Goal: Task Accomplishment & Management: Manage account settings

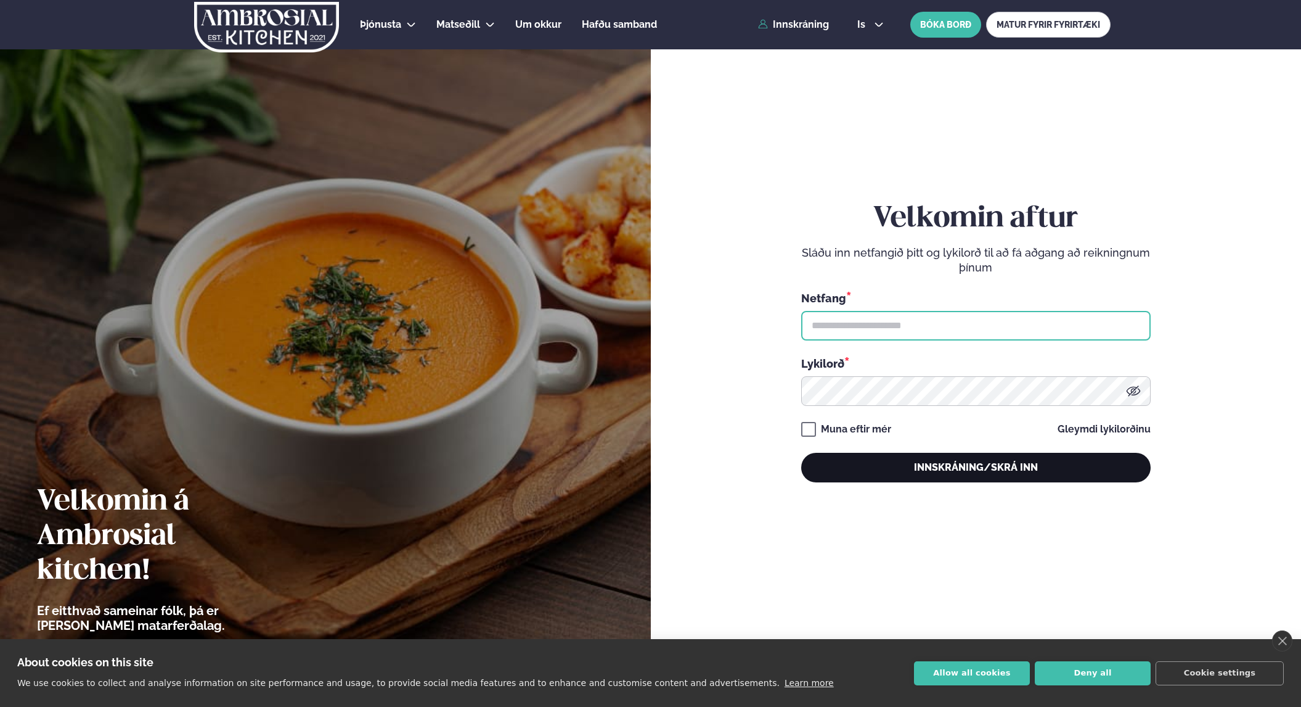
type input "**********"
click at [900, 460] on button "Innskráning/Skrá inn" at bounding box center [976, 468] width 350 height 30
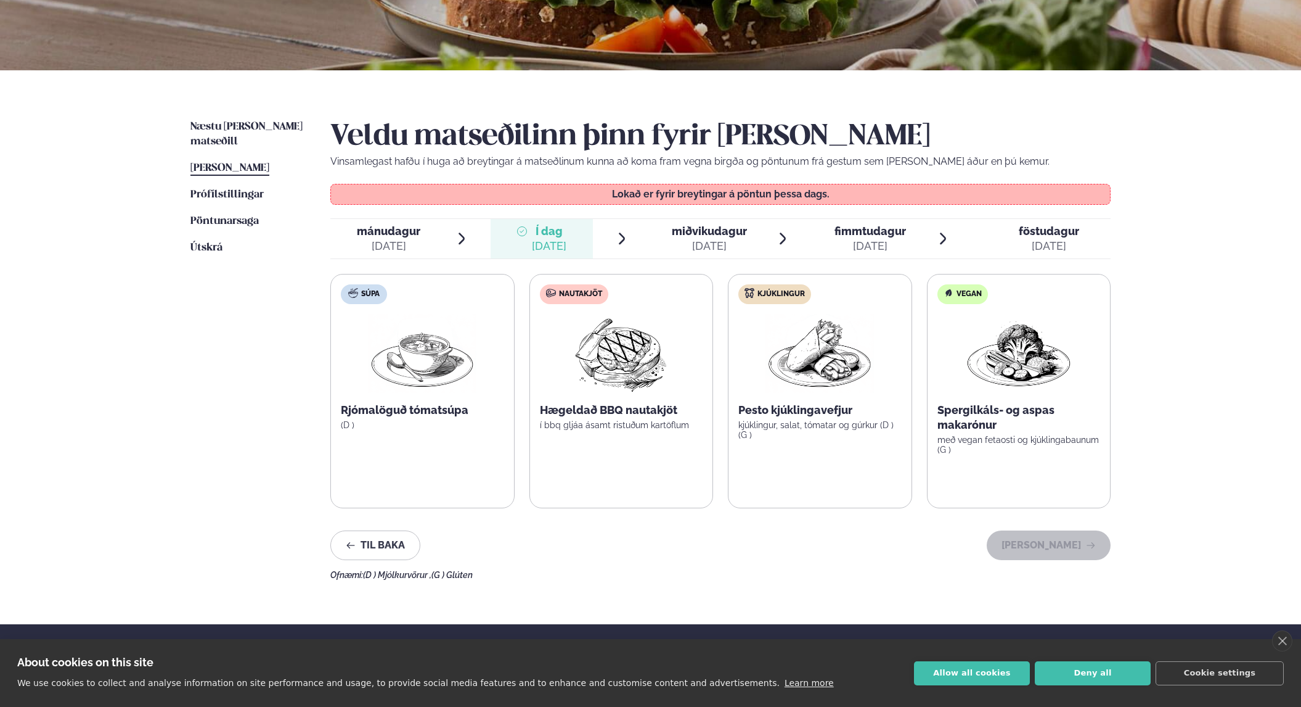
scroll to position [208, 0]
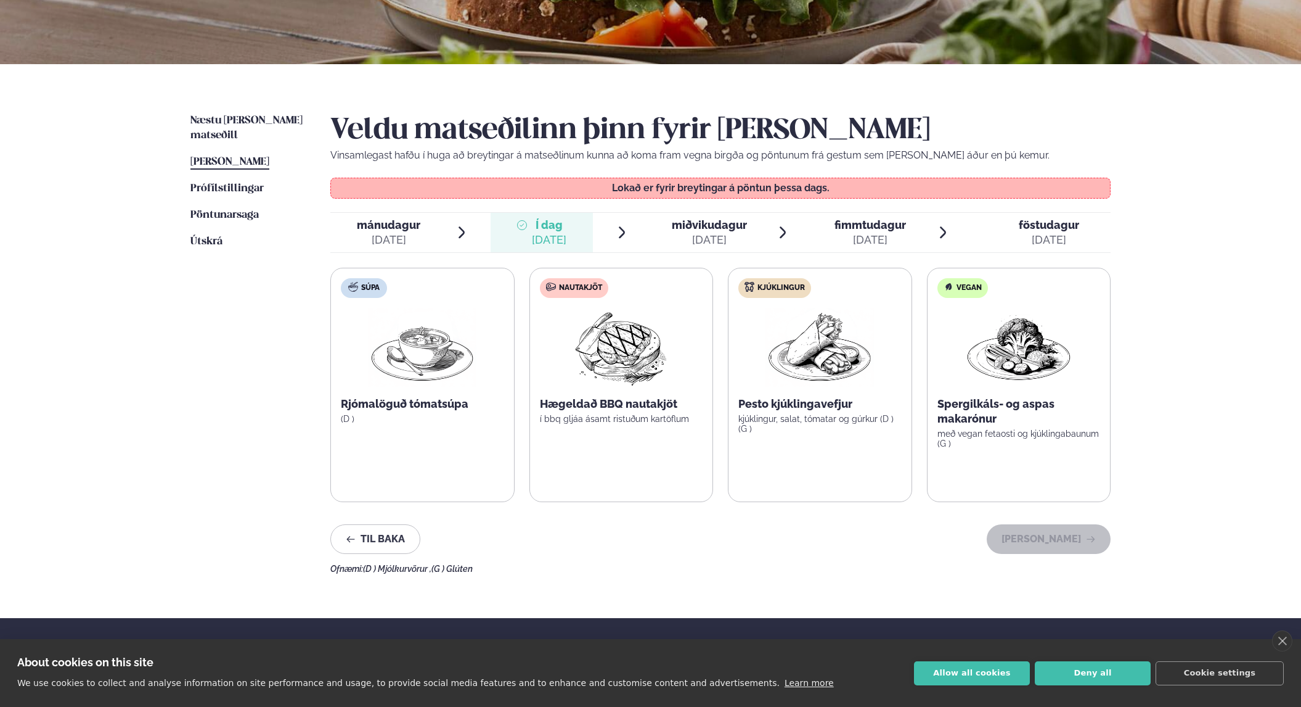
click at [547, 234] on div "[DATE]" at bounding box center [549, 239] width 35 height 15
click at [403, 235] on div "[DATE]" at bounding box center [389, 239] width 64 height 15
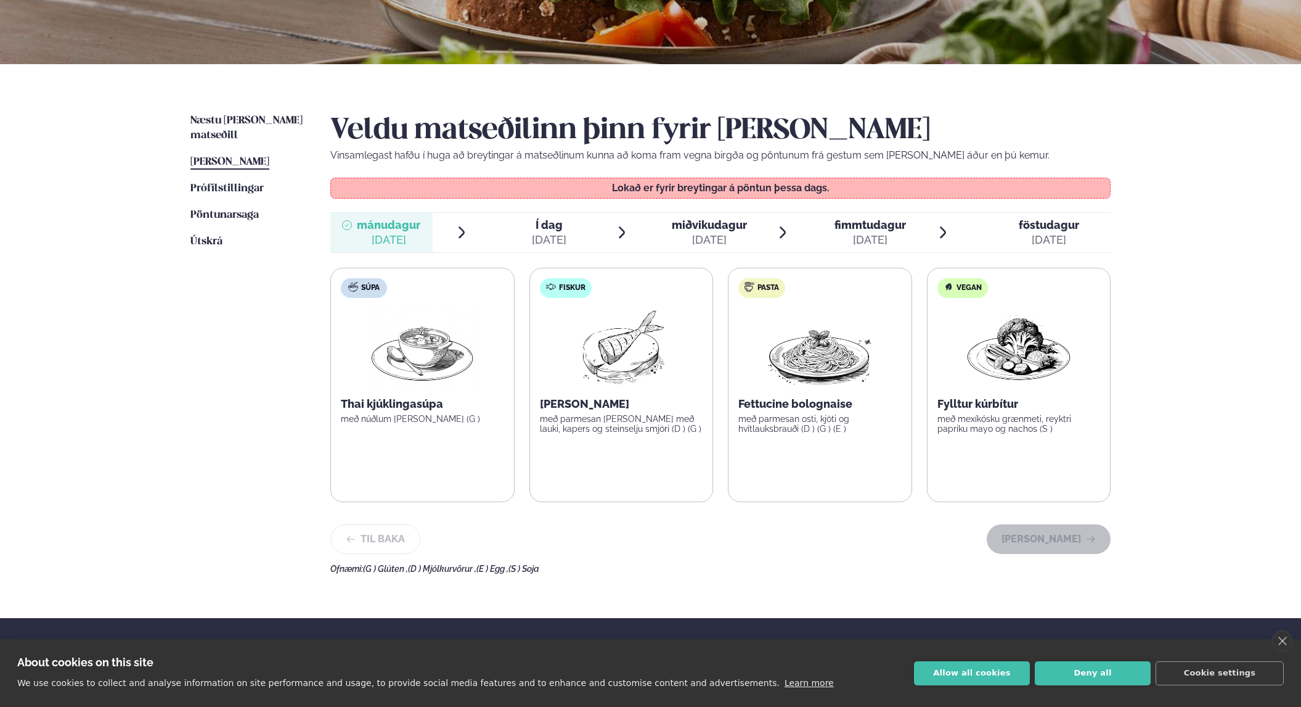
click at [527, 236] on div at bounding box center [522, 233] width 10 height 30
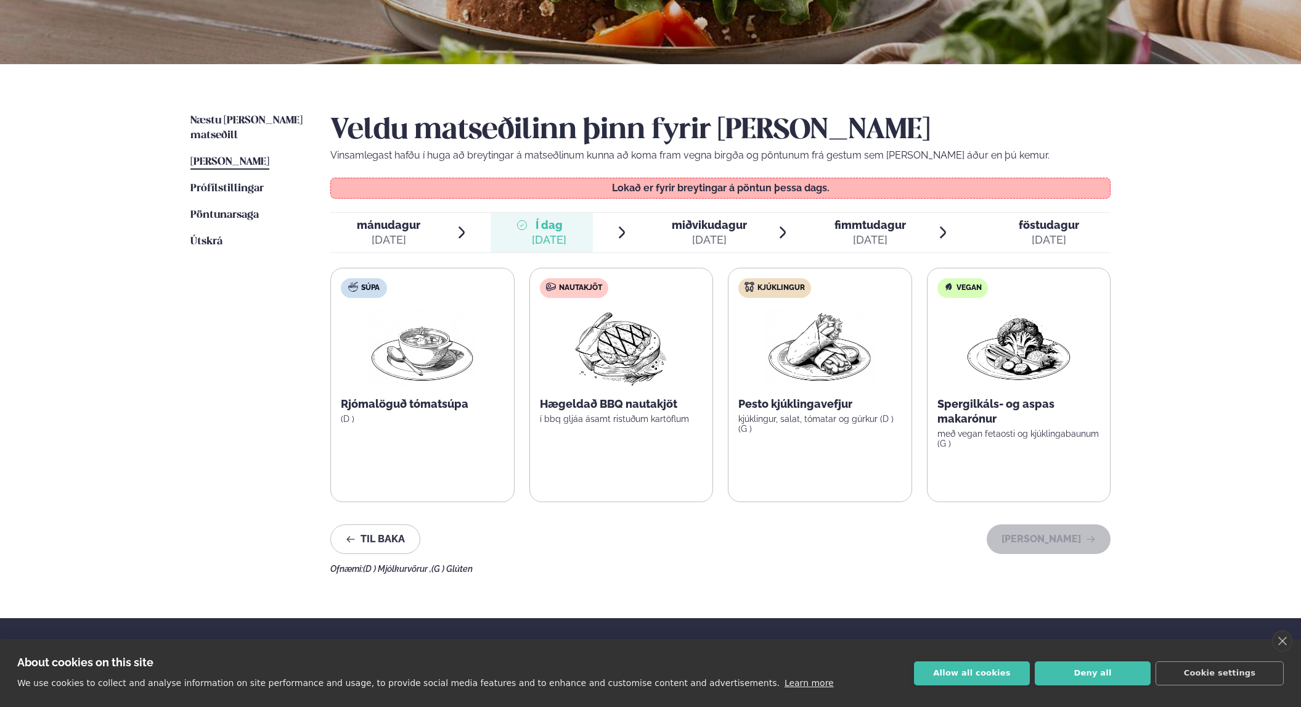
click at [988, 674] on button "Allow all cookies" at bounding box center [972, 673] width 116 height 24
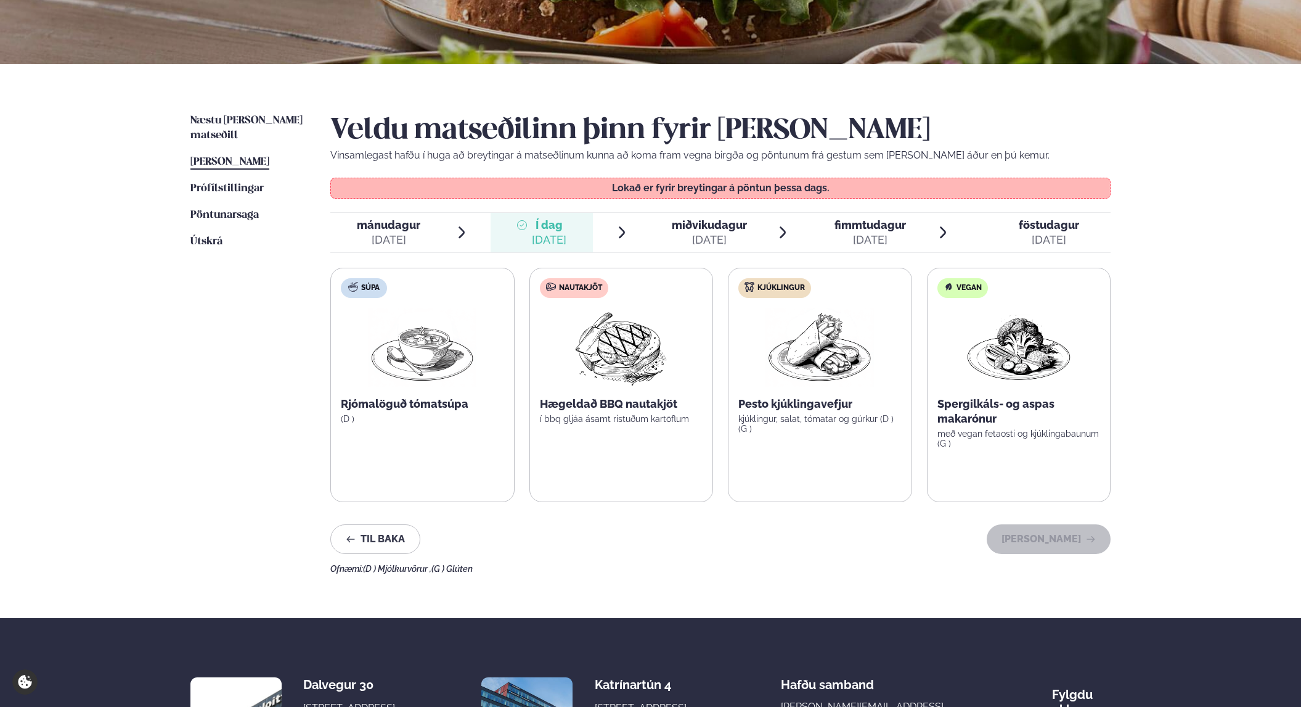
click at [717, 235] on div "[DATE]" at bounding box center [709, 239] width 75 height 15
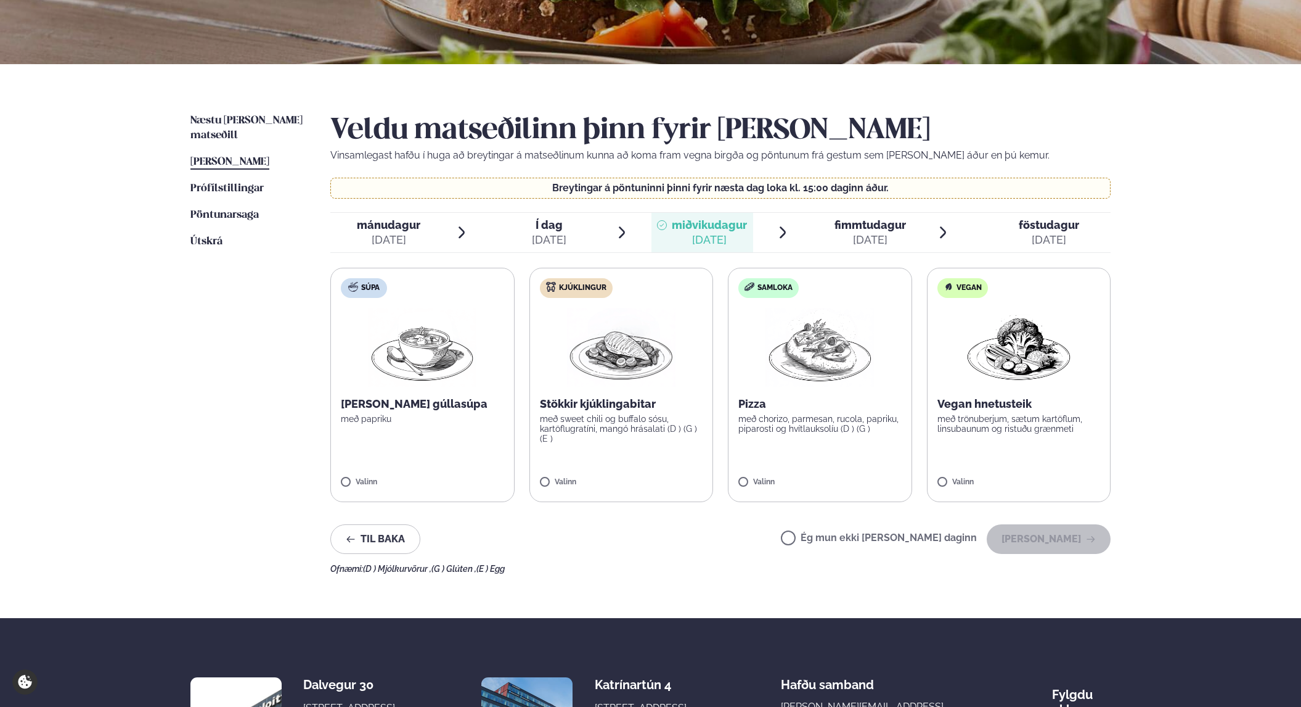
click at [829, 231] on div at bounding box center [825, 233] width 10 height 30
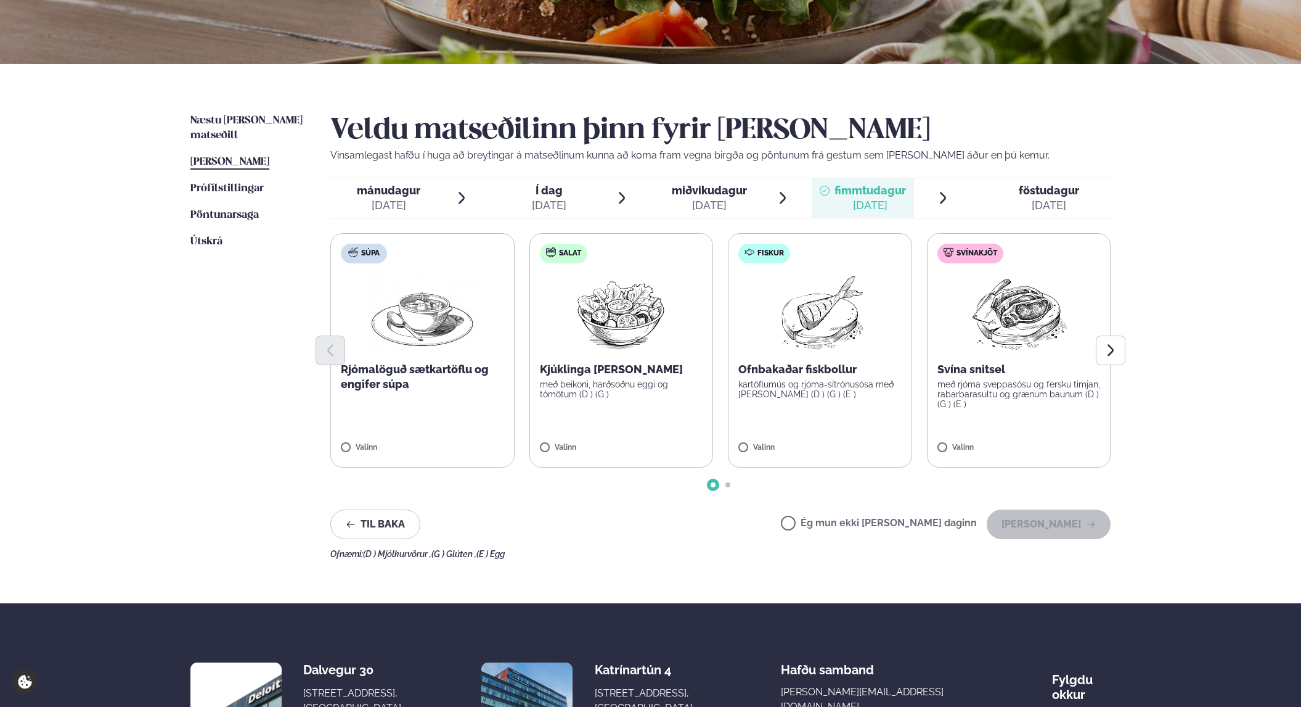
click at [568, 195] on span "Í dag Í d. [DATE]" at bounding box center [542, 197] width 102 height 39
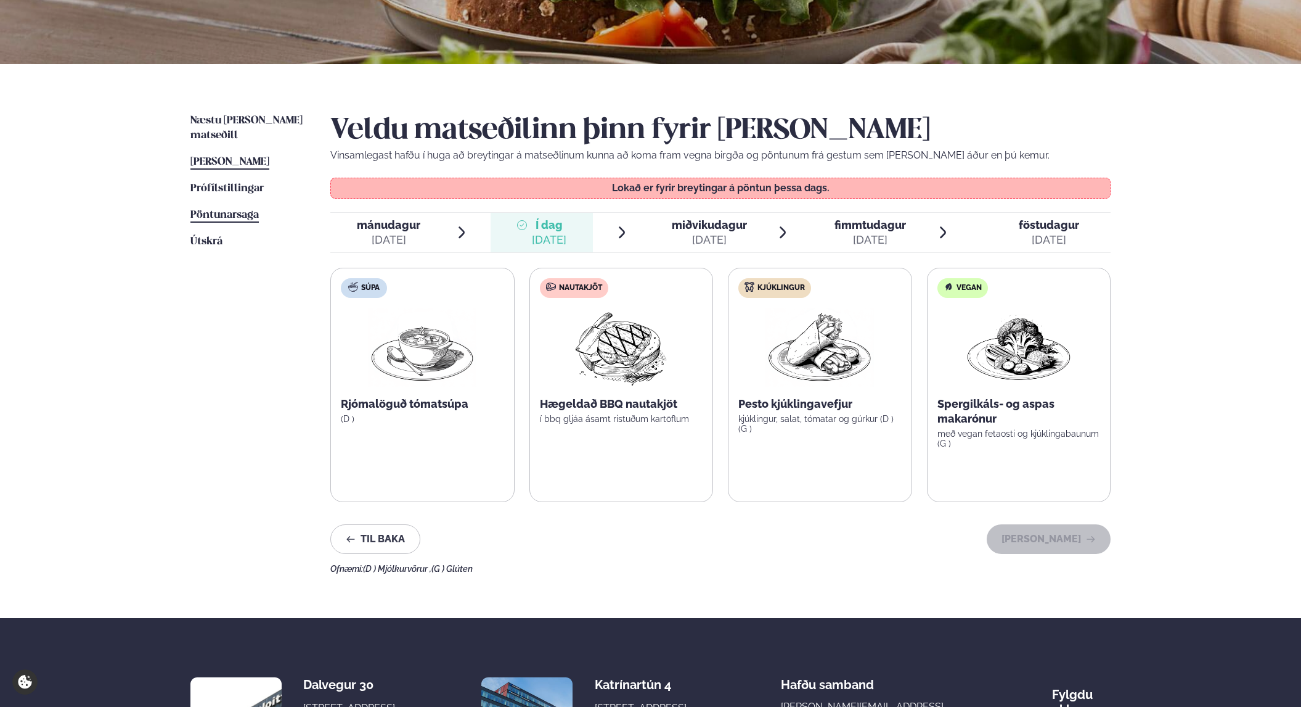
click at [224, 210] on span "Pöntunarsaga" at bounding box center [225, 215] width 68 height 10
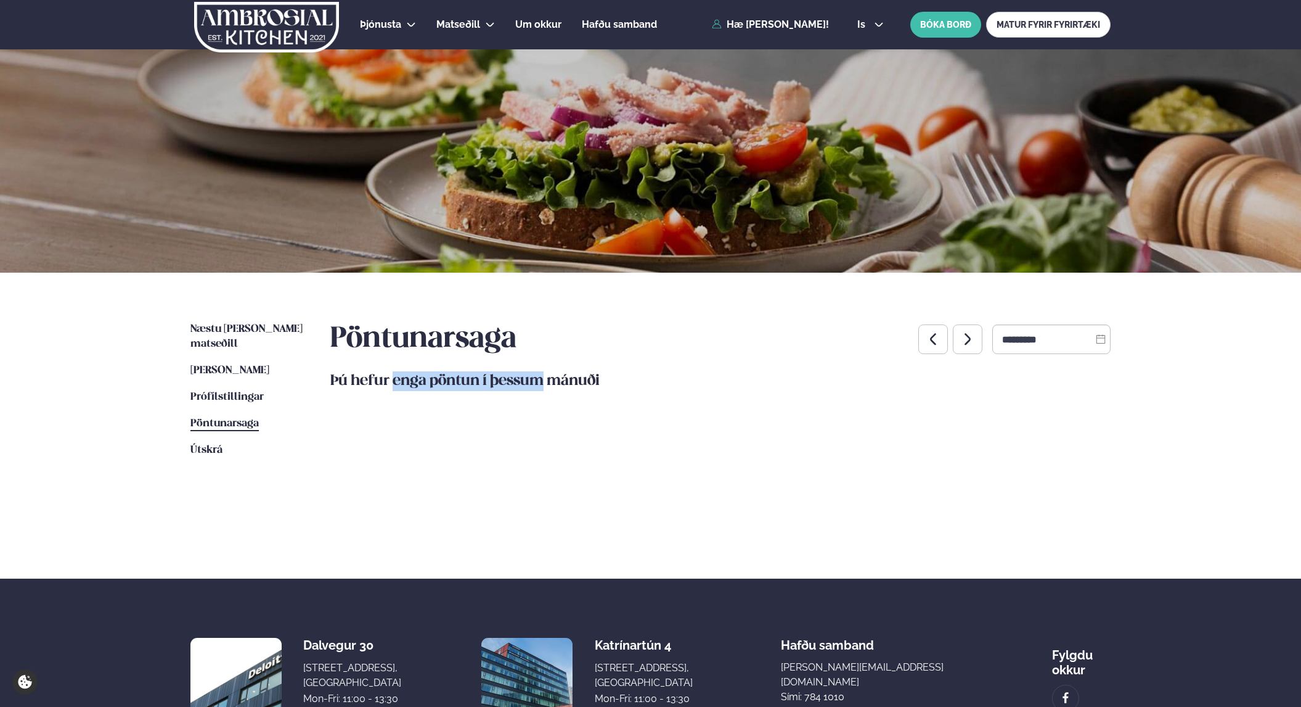
drag, startPoint x: 362, startPoint y: 379, endPoint x: 525, endPoint y: 385, distance: 162.9
click at [517, 385] on h5 "Þú hefur enga pöntun í þessum mánuði" at bounding box center [720, 381] width 781 height 20
drag, startPoint x: 522, startPoint y: 385, endPoint x: 508, endPoint y: 386, distance: 14.2
click at [514, 386] on h5 "Þú hefur enga pöntun í þessum mánuði" at bounding box center [720, 381] width 781 height 20
click at [232, 365] on span "[PERSON_NAME]" at bounding box center [230, 370] width 79 height 10
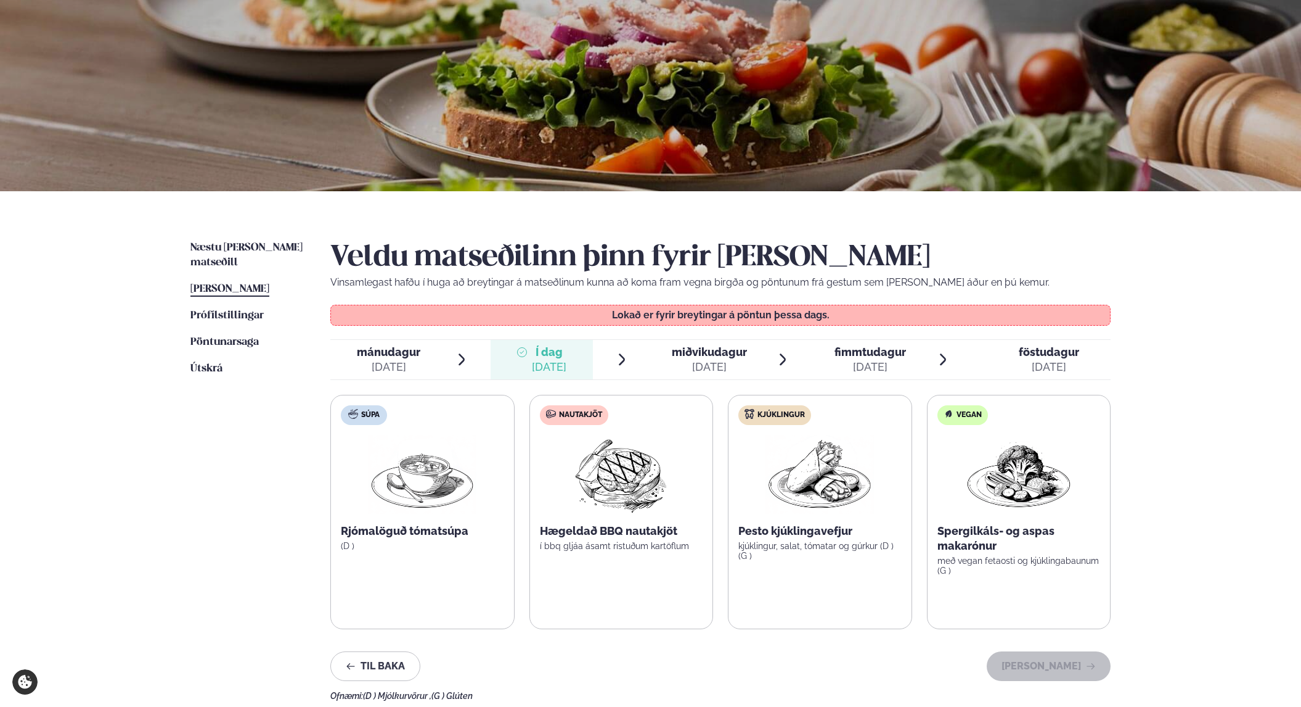
scroll to position [162, 0]
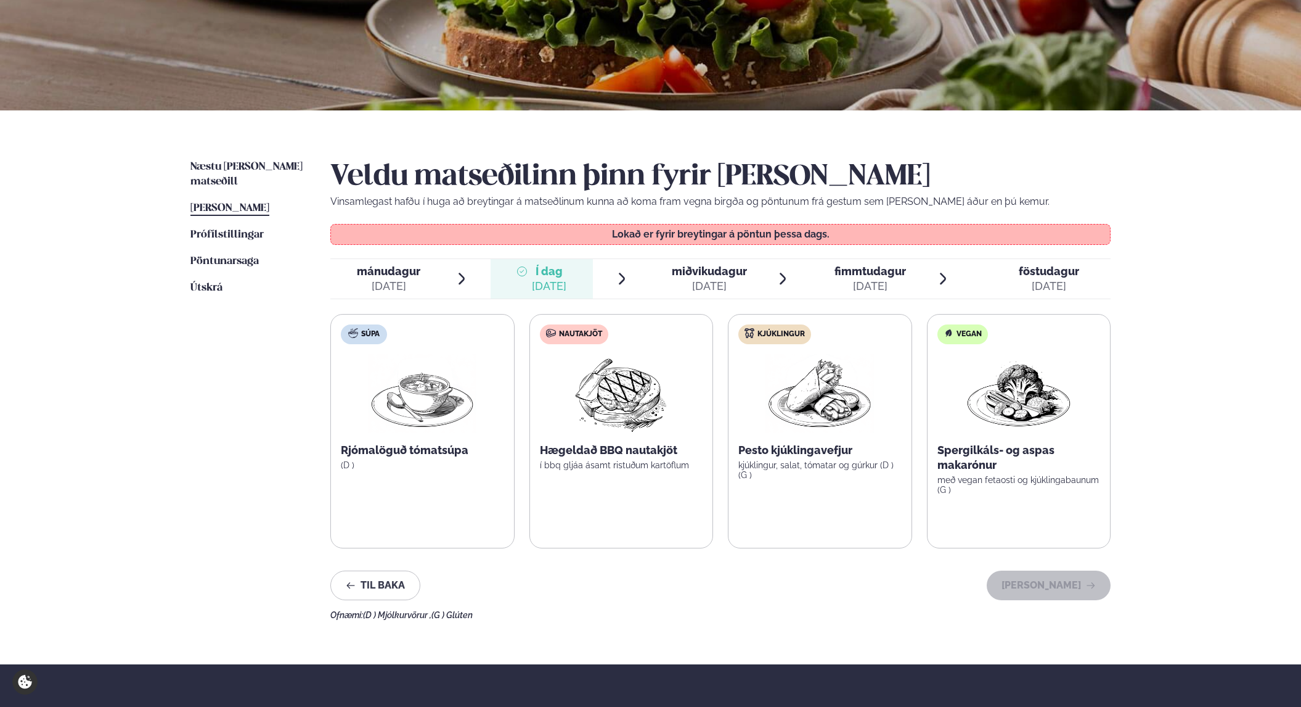
click at [656, 366] on img at bounding box center [621, 393] width 109 height 79
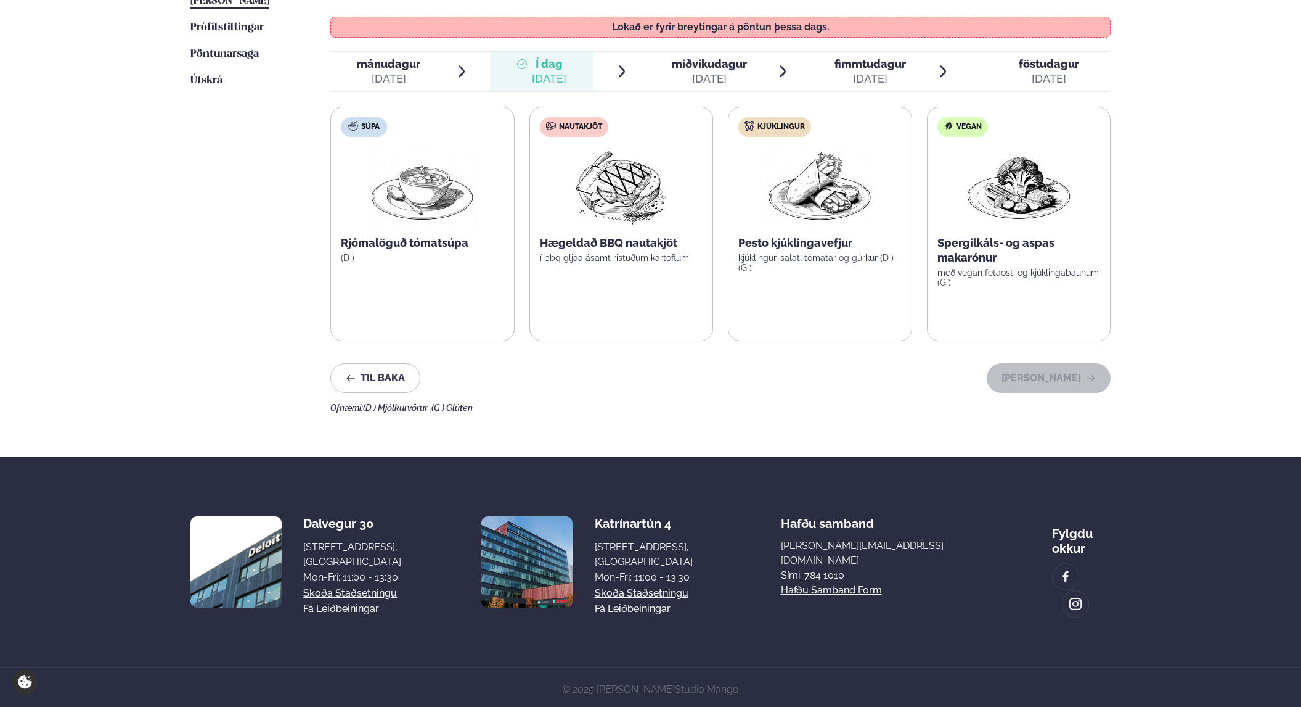
scroll to position [126, 0]
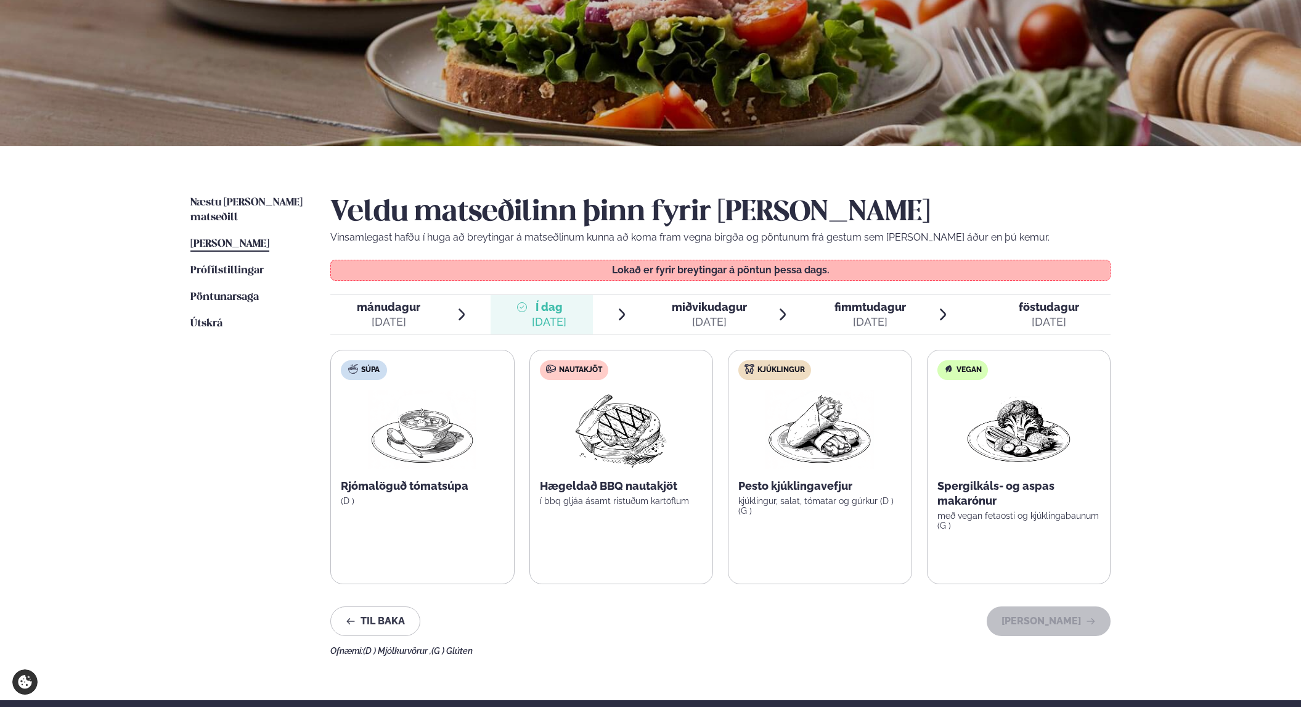
click at [686, 315] on div "[DATE]" at bounding box center [709, 321] width 75 height 15
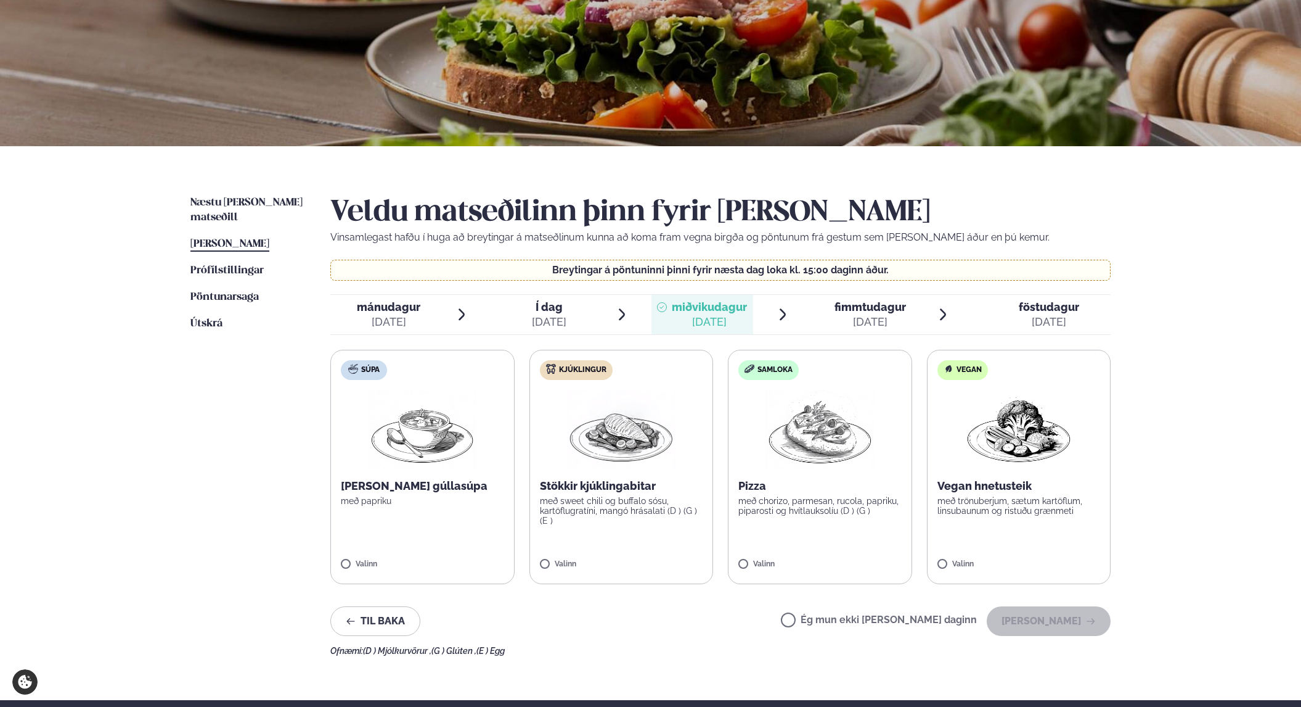
click at [848, 319] on div "[DATE]" at bounding box center [871, 321] width 72 height 15
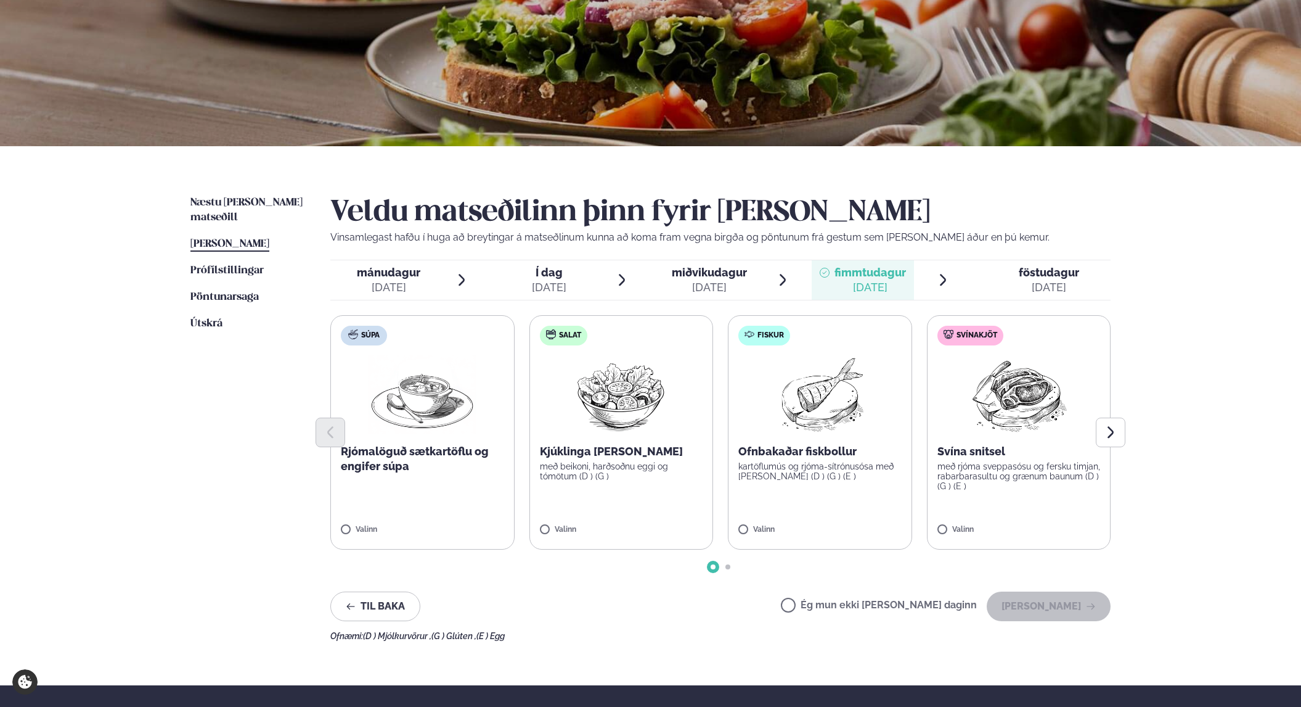
click at [703, 301] on div "Veldu matseðilinn þinn fyrir [PERSON_NAME] Vinsamlegast hafðu í huga að breytin…" at bounding box center [720, 417] width 781 height 445
click at [713, 284] on div "[DATE]" at bounding box center [709, 287] width 75 height 15
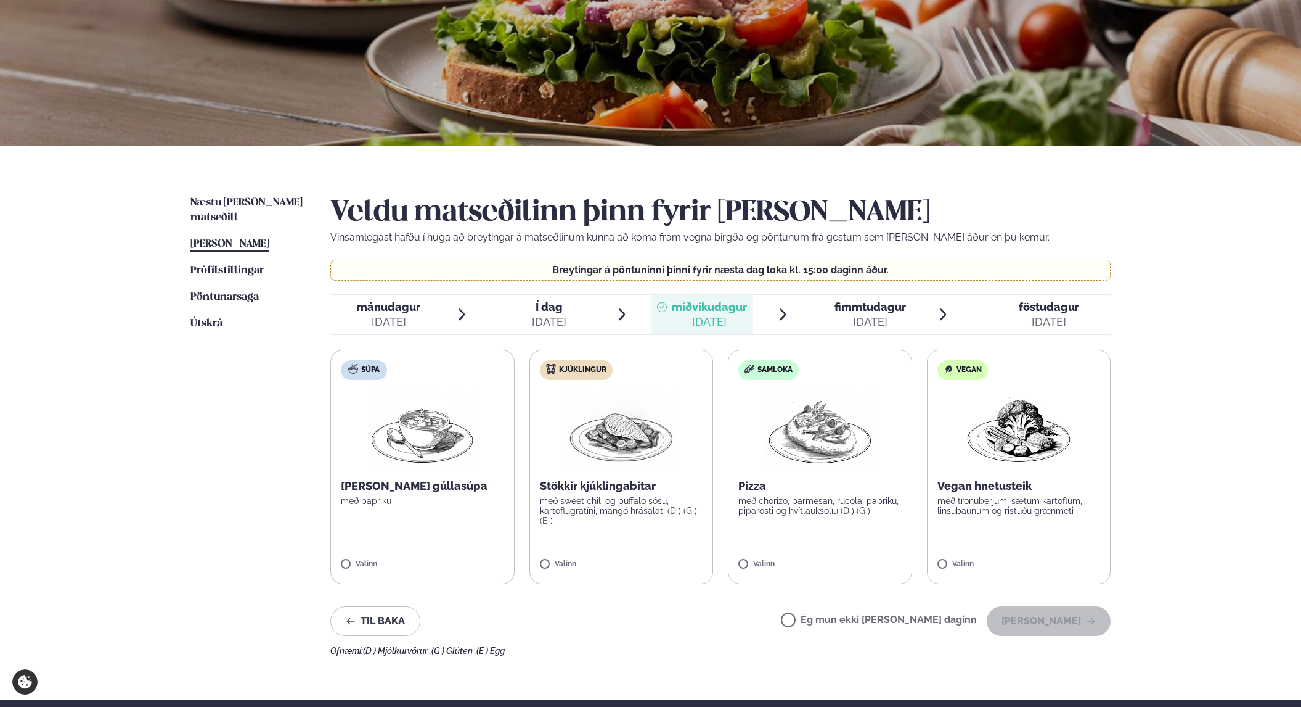
click at [851, 287] on div "Veldu matseðilinn þinn fyrir [PERSON_NAME] Vinsamlegast hafðu í huga að breytin…" at bounding box center [720, 425] width 781 height 460
click at [872, 303] on span "fimmtudagur" at bounding box center [871, 306] width 72 height 13
